Goal: Communication & Community: Connect with others

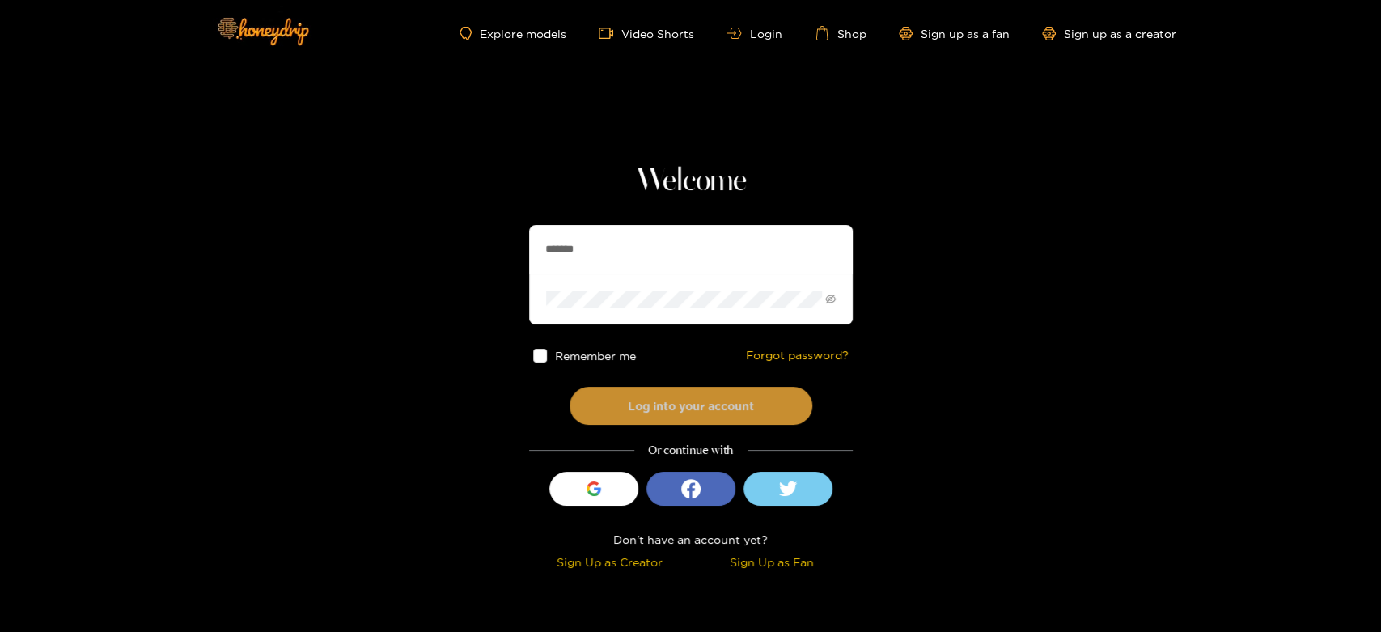
click at [637, 407] on button "Log into your account" at bounding box center [691, 406] width 243 height 38
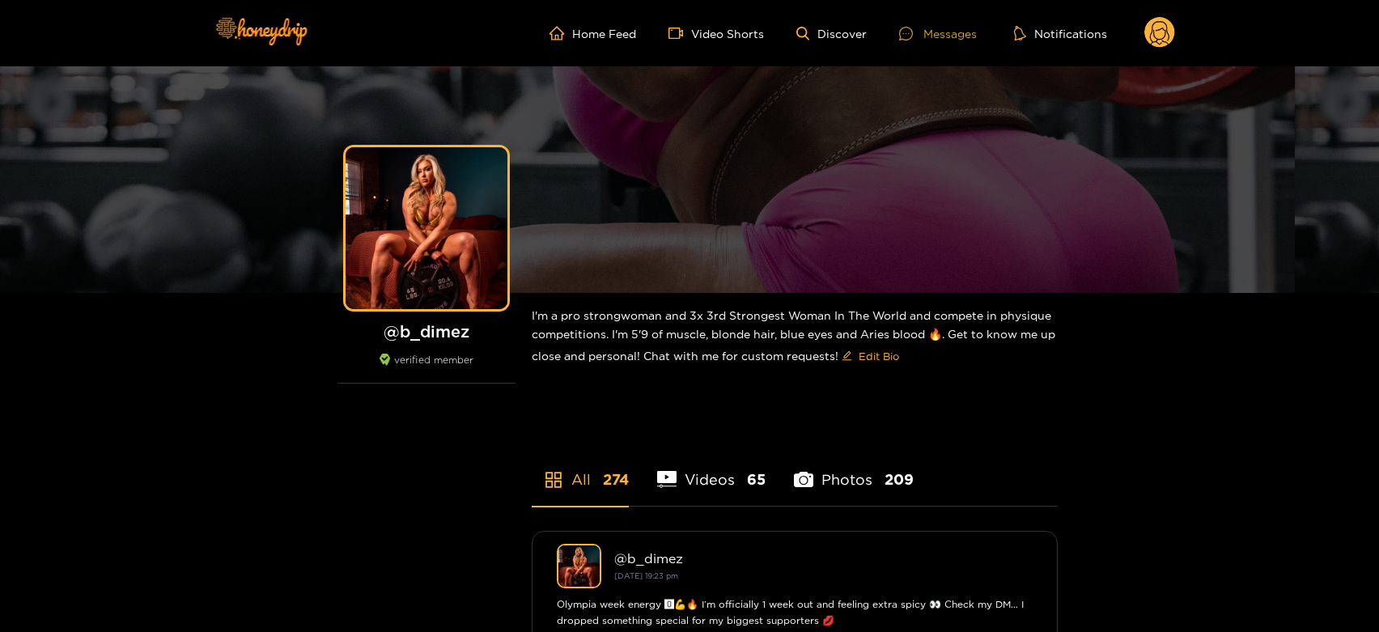
click at [900, 34] on icon at bounding box center [906, 34] width 14 height 14
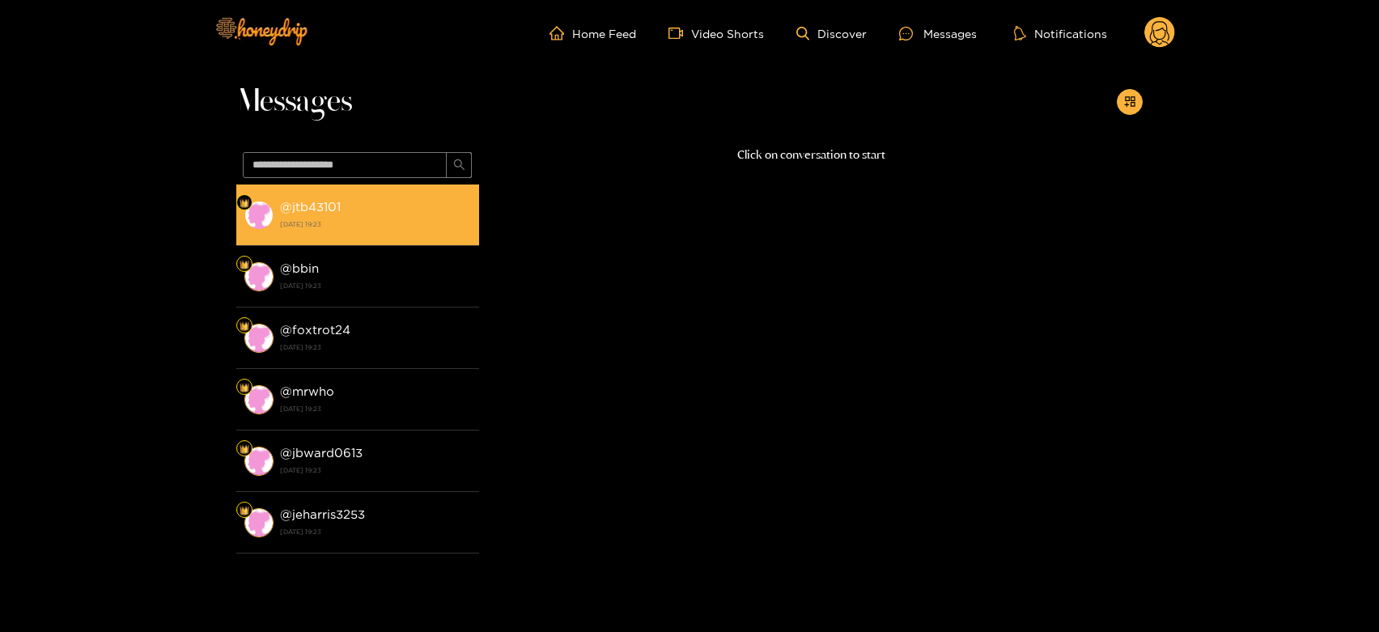
click at [324, 228] on strong "[DATE] 19:23" at bounding box center [375, 224] width 191 height 15
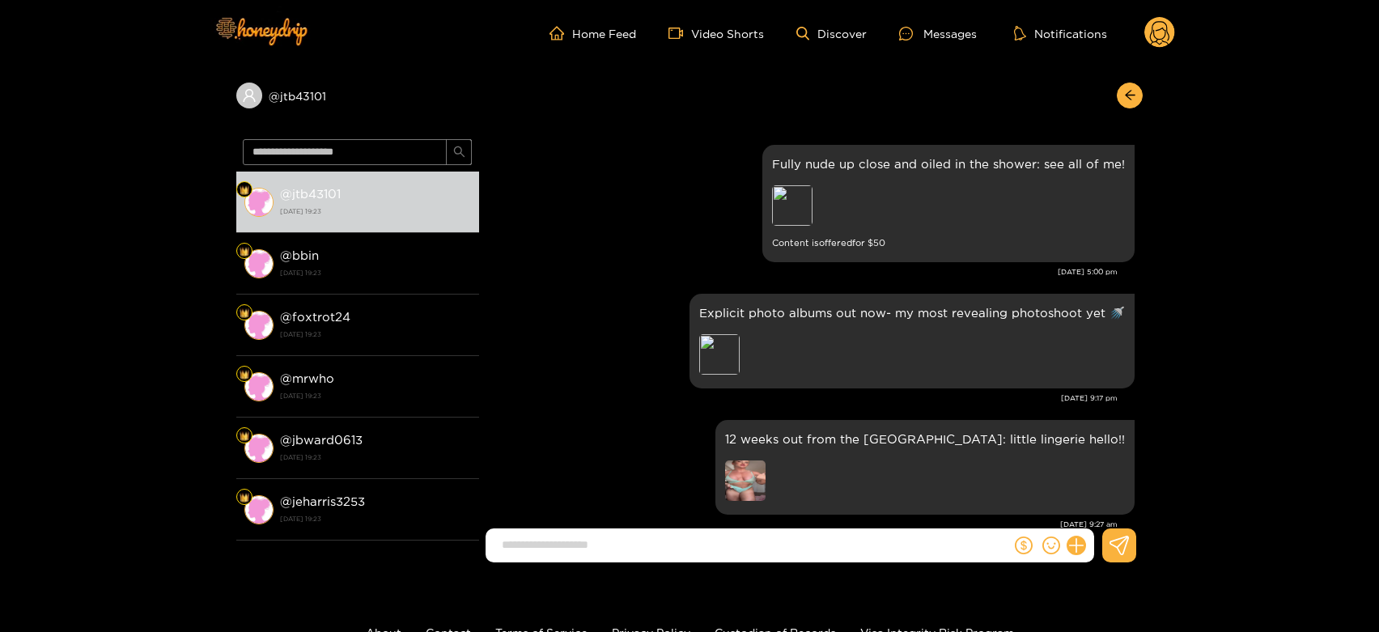
scroll to position [3153, 0]
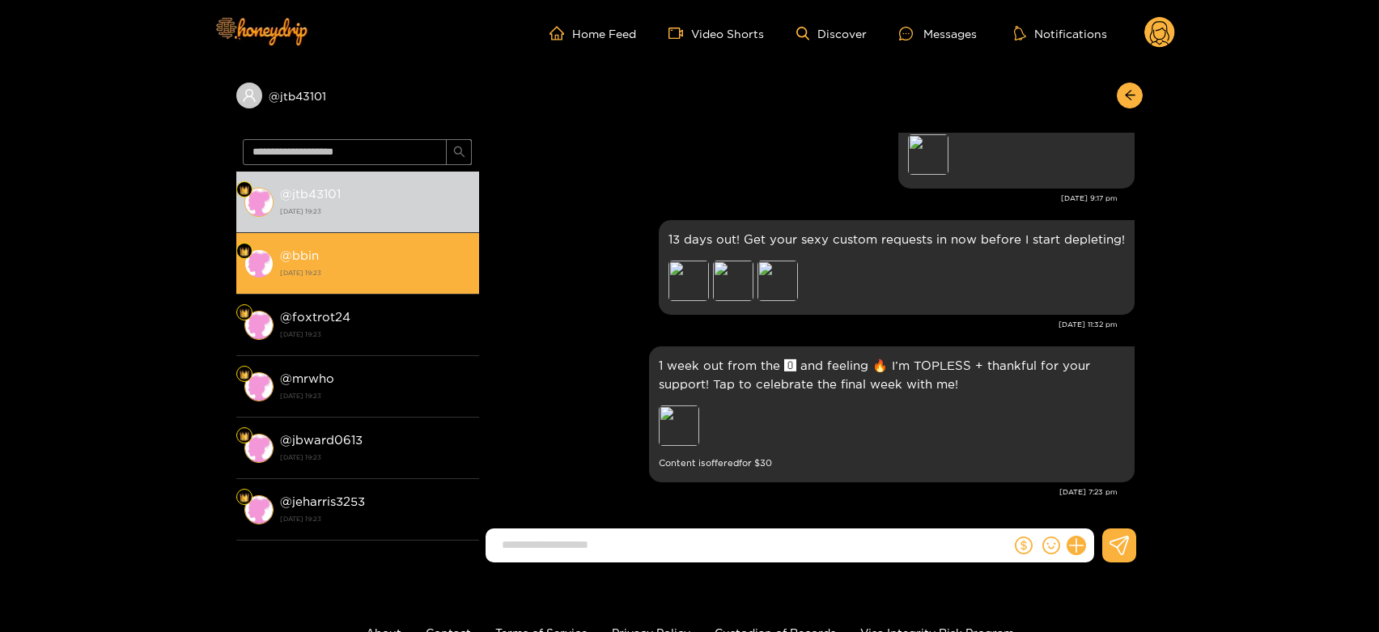
click at [400, 283] on li "@ bbin [DATE] 19:23" at bounding box center [357, 263] width 243 height 61
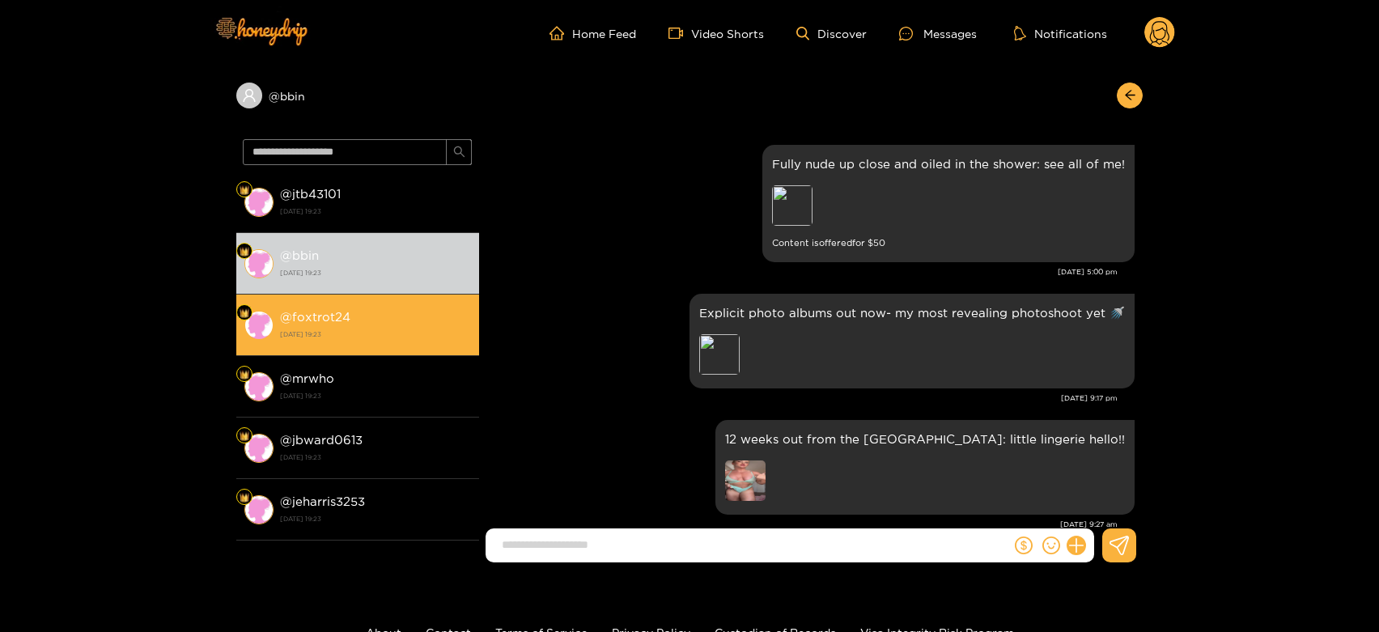
scroll to position [3153, 0]
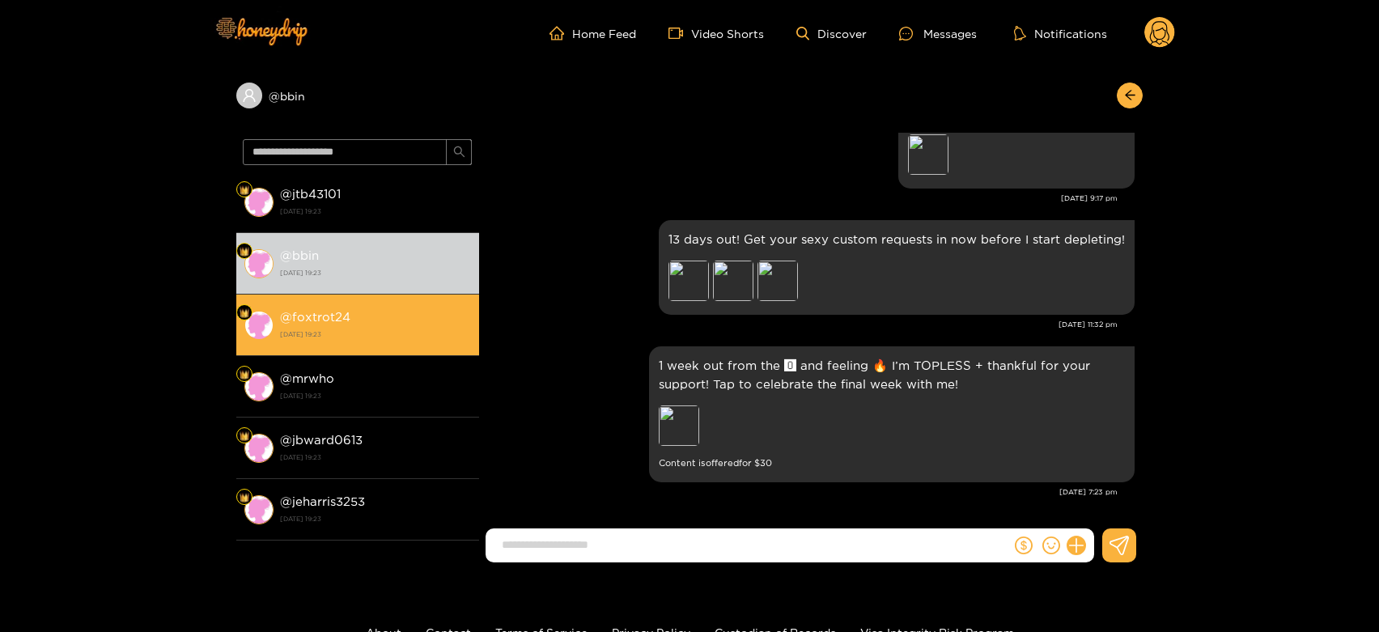
click at [388, 319] on div "@ foxtrot24 [DATE] 19:23" at bounding box center [375, 325] width 191 height 36
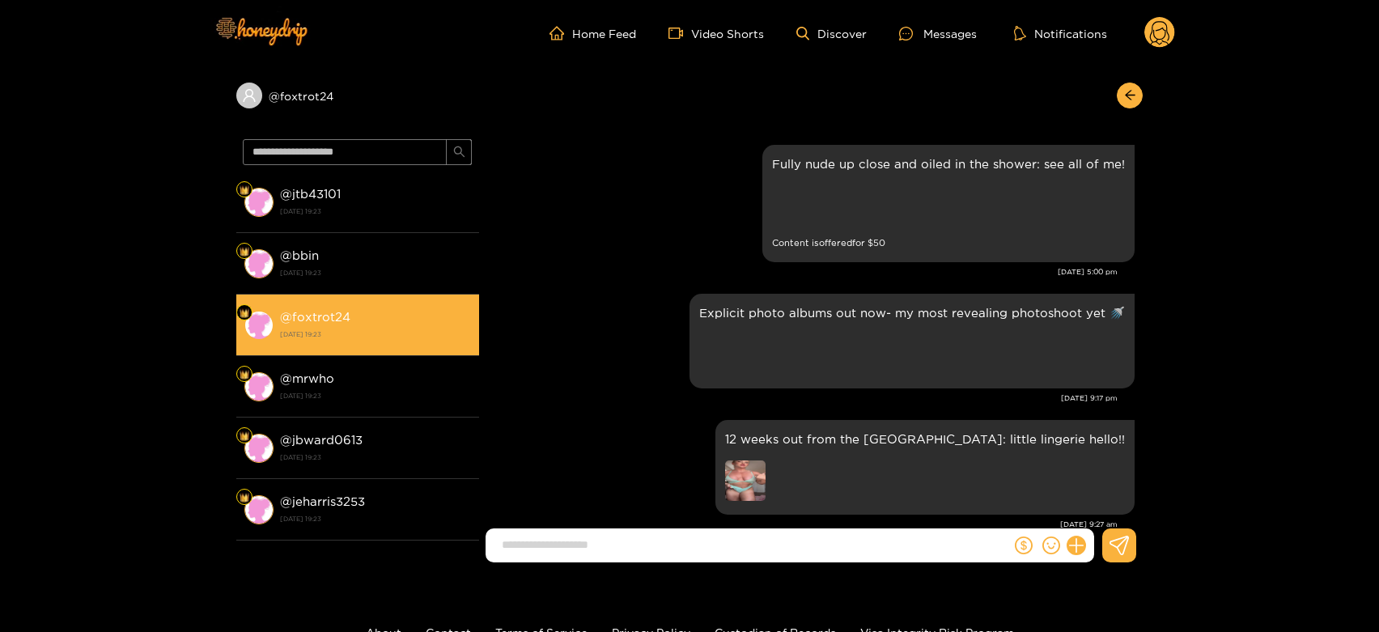
scroll to position [3153, 0]
